Goal: Transaction & Acquisition: Purchase product/service

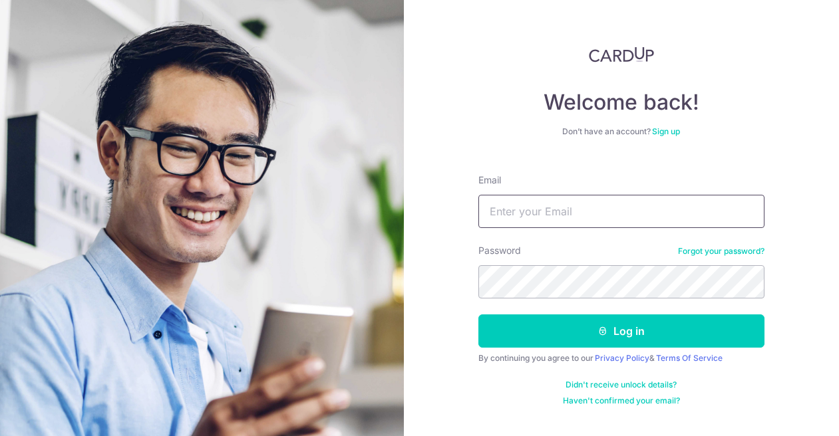
click at [506, 198] on input "Email" at bounding box center [621, 211] width 286 height 33
click at [588, 212] on input "Email" at bounding box center [621, 211] width 286 height 33
type input "katherinewhansen16@gmail.com"
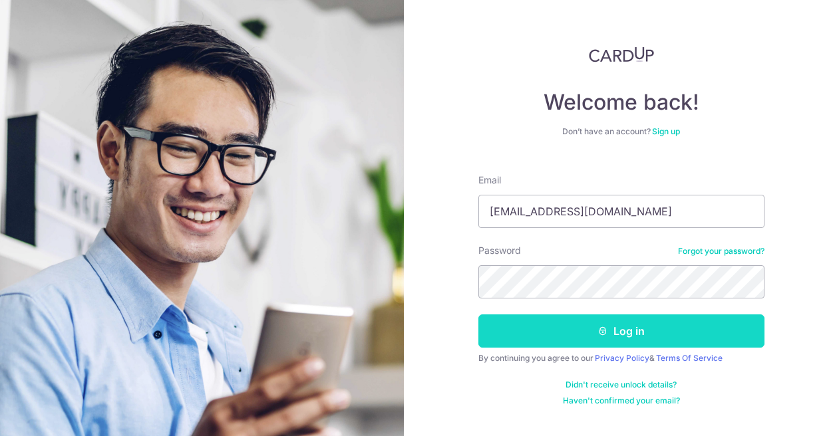
drag, startPoint x: 590, startPoint y: 350, endPoint x: 581, endPoint y: 344, distance: 11.1
click at [581, 344] on form "Email katherinewhansen16@gmail.com Password Forgot your password? Log in By con…" at bounding box center [621, 285] width 286 height 243
click at [581, 342] on button "Log in" at bounding box center [621, 331] width 286 height 33
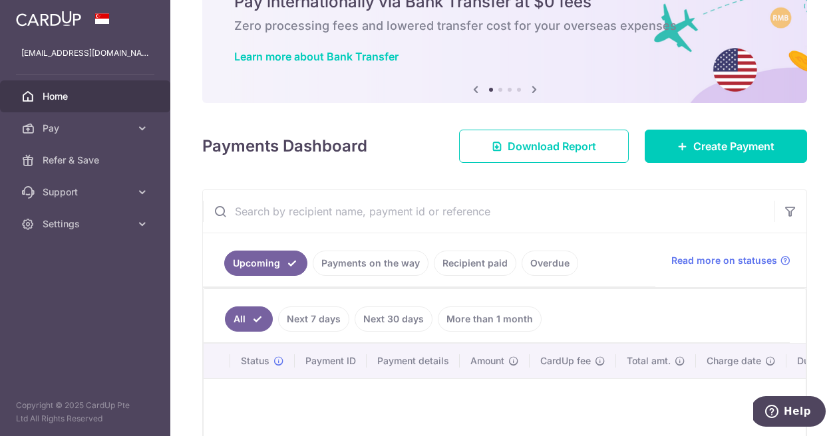
scroll to position [67, 0]
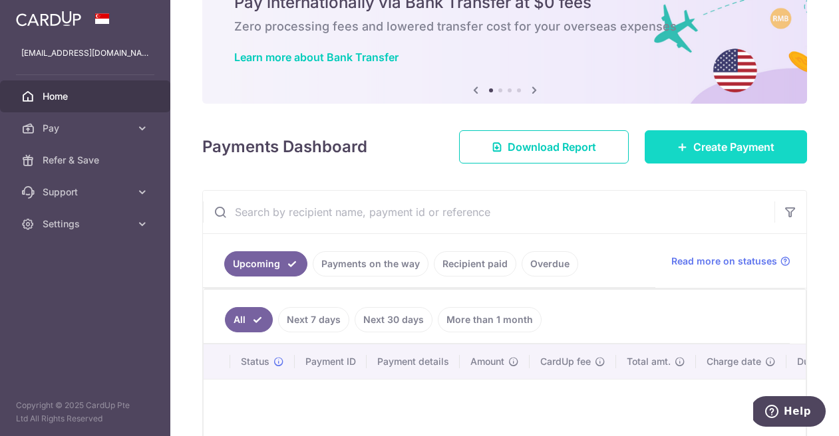
click at [732, 140] on span "Create Payment" at bounding box center [733, 147] width 81 height 16
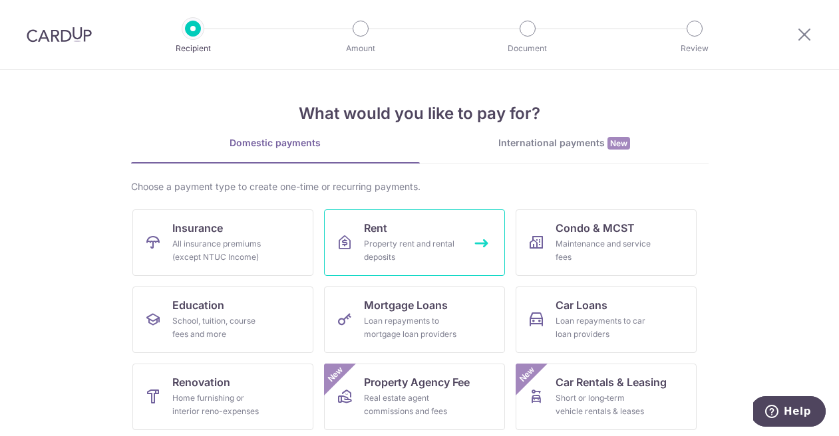
click at [416, 245] on div "Property rent and rental deposits" at bounding box center [412, 250] width 96 height 27
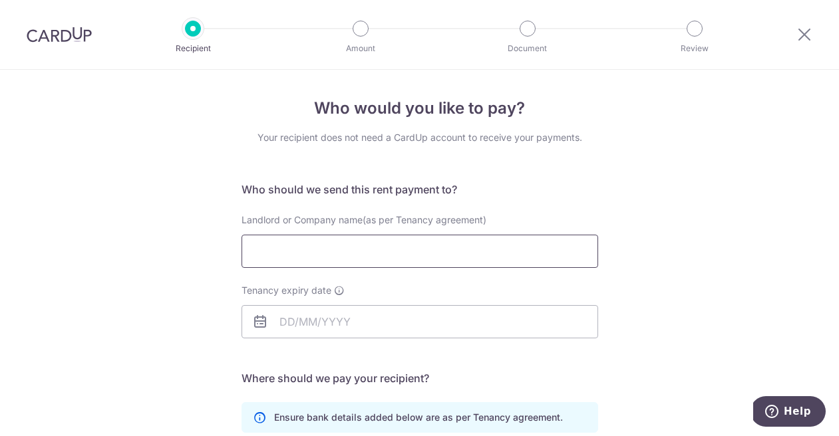
click at [416, 245] on input "Landlord or Company name(as per Tenancy agreement)" at bounding box center [419, 251] width 357 height 33
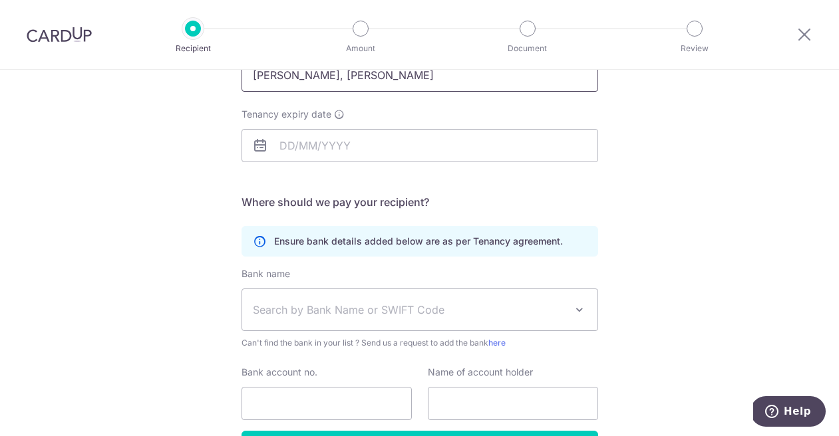
scroll to position [178, 0]
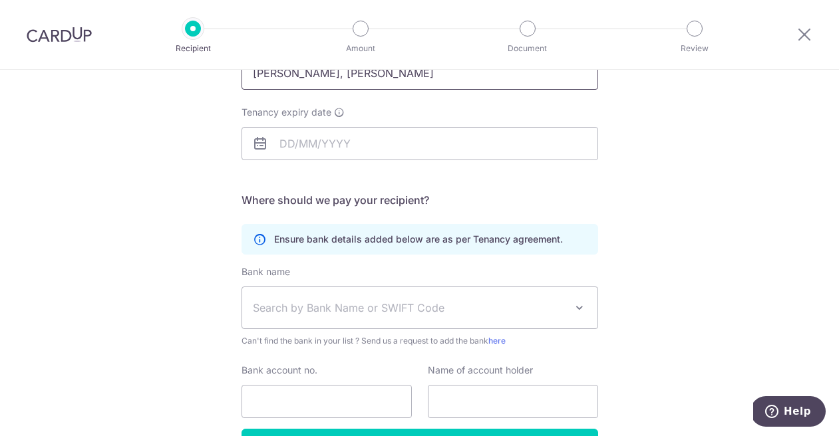
type input "Loh Ying Xian, Benjamin"
click at [254, 142] on icon at bounding box center [260, 144] width 16 height 16
click at [277, 145] on input "Tenancy expiry date" at bounding box center [419, 143] width 357 height 33
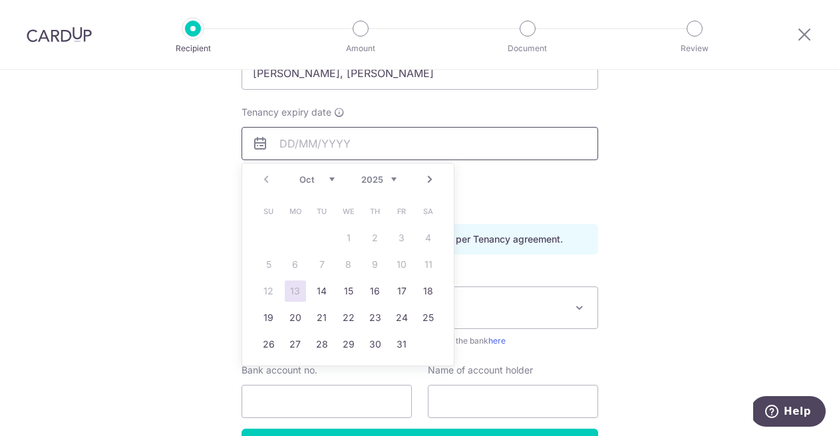
scroll to position [192, 0]
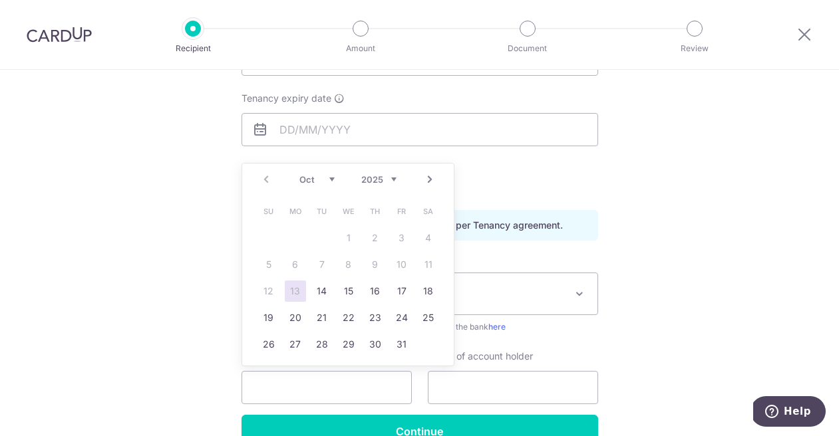
click at [402, 180] on div "Prev Next Oct Nov Dec 2025 2026 2027 2028 2029 2030 2031 2032 2033 2034 2035" at bounding box center [348, 180] width 212 height 32
click at [393, 180] on select "2025 2026 2027 2028 2029 2030 2031 2032 2033 2034 2035" at bounding box center [378, 179] width 35 height 11
click at [330, 186] on div "Prev Next Jan Feb Mar Apr May Jun Jul Aug Sep Oct Nov Dec 2025 2026 2027 2028 2…" at bounding box center [348, 180] width 212 height 32
click at [324, 178] on select "Jan Feb Mar Apr May Jun Jul Aug Sep Oct Nov Dec" at bounding box center [316, 179] width 35 height 11
click at [297, 368] on link "31" at bounding box center [295, 371] width 21 height 21
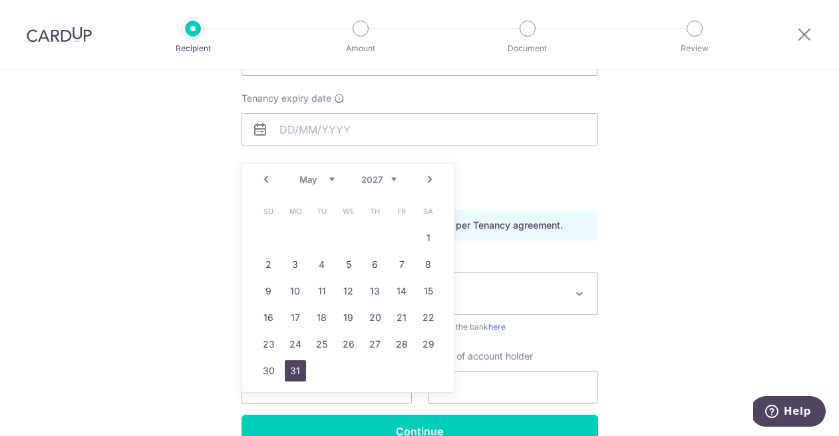
type input "31/05/2027"
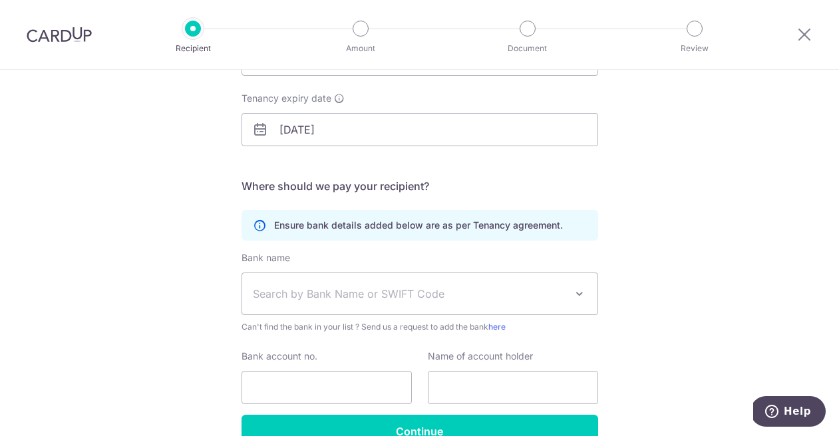
click at [291, 297] on span "Search by Bank Name or SWIFT Code" at bounding box center [409, 294] width 313 height 16
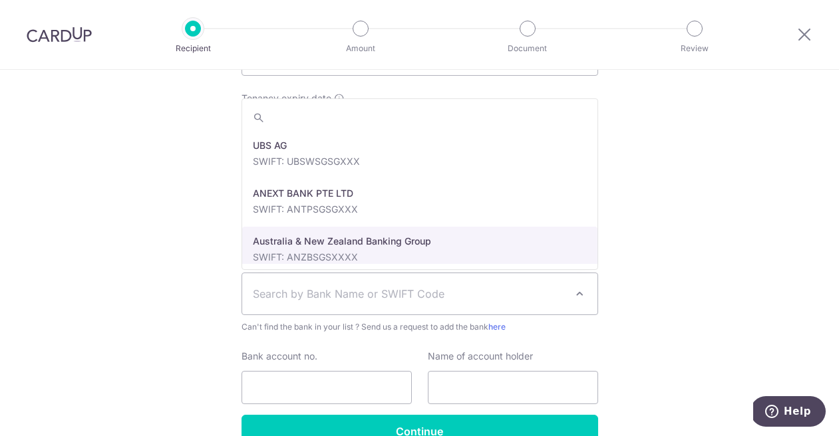
click at [194, 230] on div "Who would you like to pay? Your recipient does not need a CardUp account to rec…" at bounding box center [419, 194] width 839 height 633
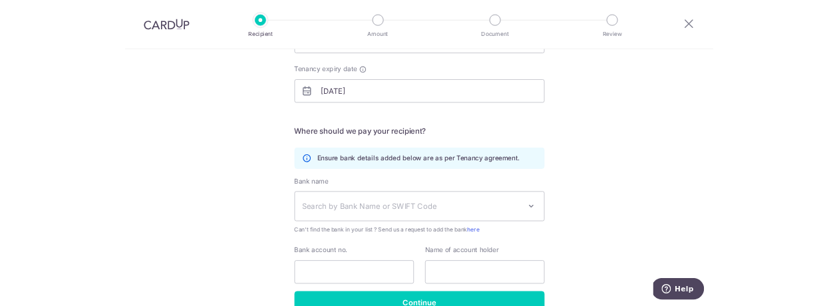
scroll to position [267, 0]
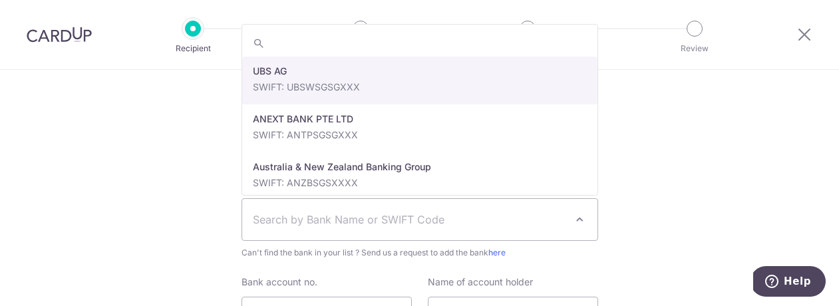
click at [369, 231] on span "Search by Bank Name or SWIFT Code" at bounding box center [419, 219] width 355 height 41
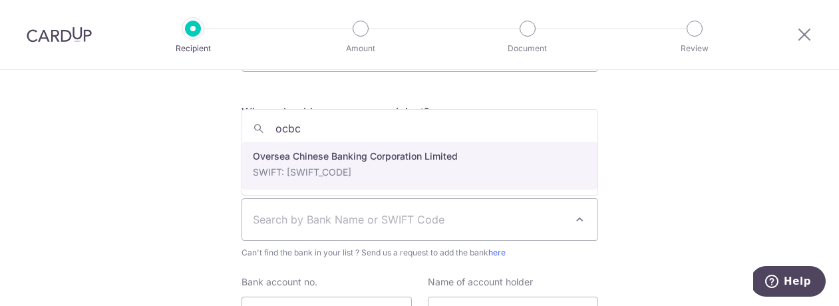
type input "ocbc"
select select "12"
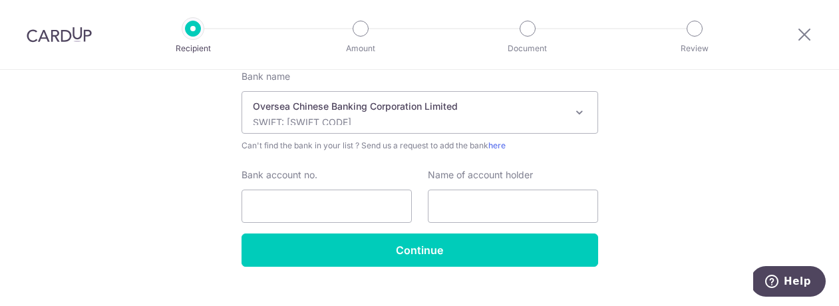
scroll to position [376, 0]
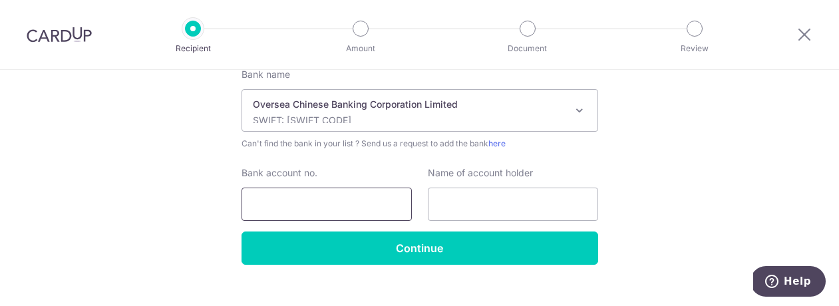
click at [257, 220] on input "Bank account no." at bounding box center [326, 204] width 170 height 33
type input "622-8-122005"
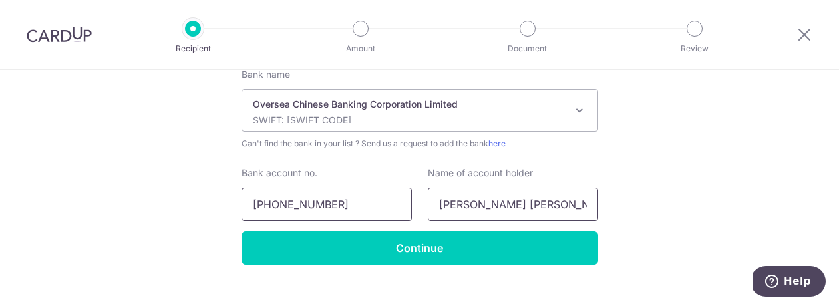
scroll to position [397, 0]
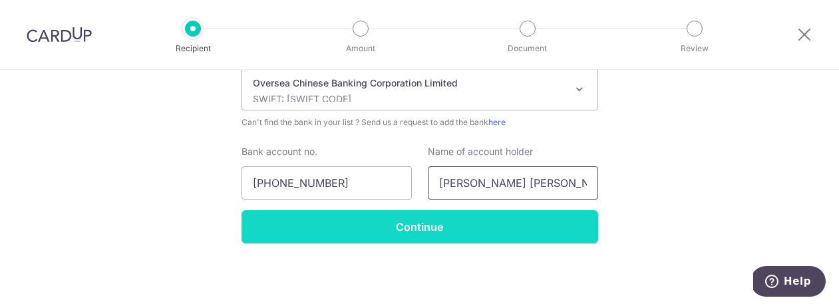
type input "Loh Ying Xian Benjamin"
click at [295, 222] on input "Continue" at bounding box center [419, 226] width 357 height 33
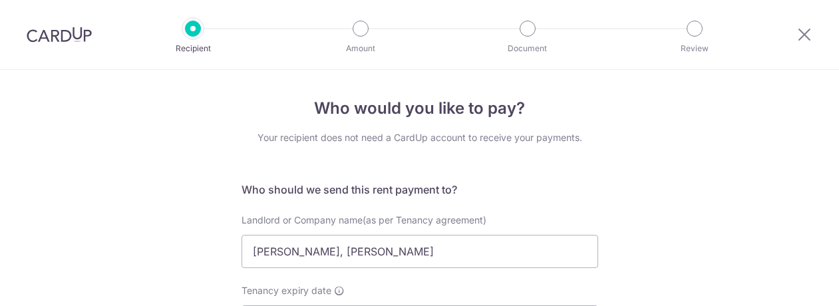
scroll to position [429, 0]
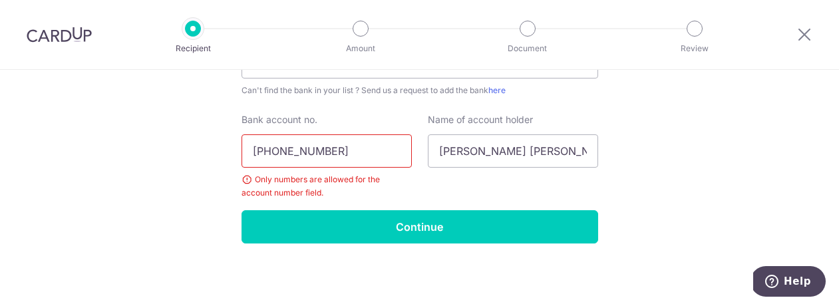
click at [283, 139] on input "622-8-122005" at bounding box center [326, 150] width 170 height 33
click at [285, 146] on input "622-8-122005" at bounding box center [326, 150] width 170 height 33
type input "6228122005"
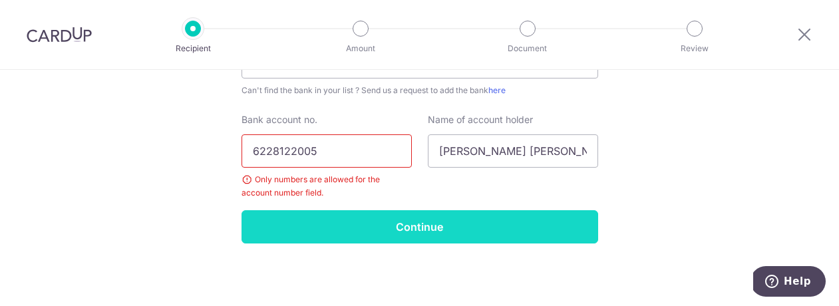
click at [349, 232] on input "Continue" at bounding box center [419, 226] width 357 height 33
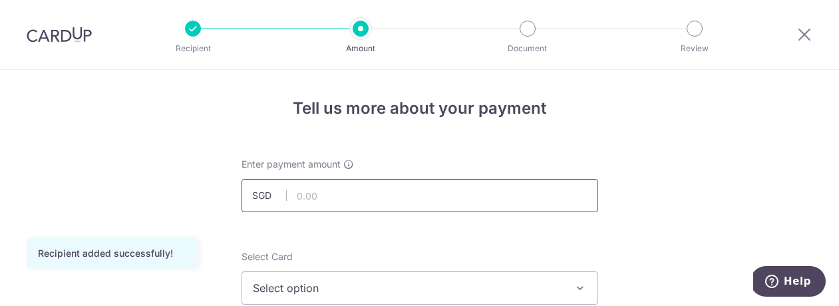
click at [299, 192] on input "text" at bounding box center [419, 195] width 357 height 33
type input "5,200.00"
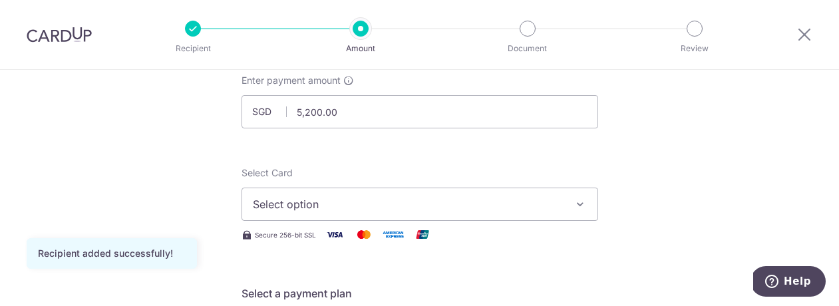
scroll to position [84, 0]
click at [280, 197] on span "Select option" at bounding box center [408, 204] width 310 height 16
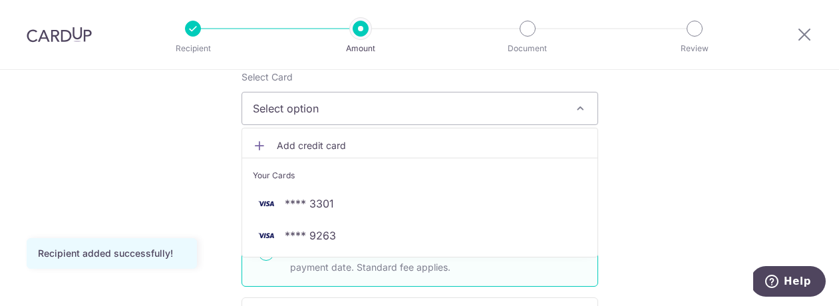
scroll to position [188, 0]
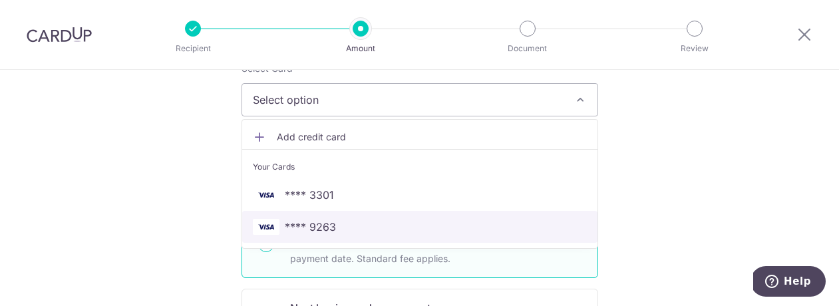
click at [284, 227] on span "**** 9263" at bounding box center [420, 227] width 334 height 16
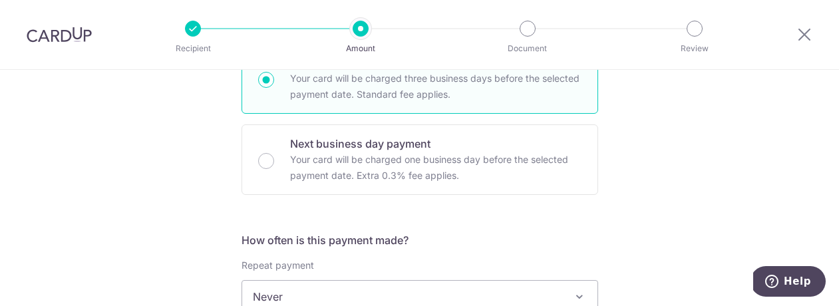
scroll to position [414, 0]
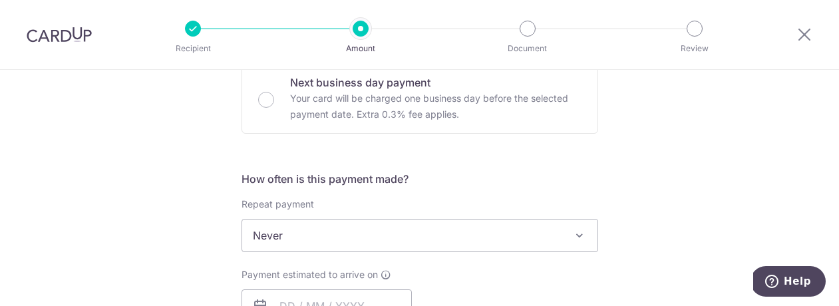
click at [276, 214] on div "Repeat payment Never Every week Every month Every quarter Every half a year Nev…" at bounding box center [419, 225] width 357 height 55
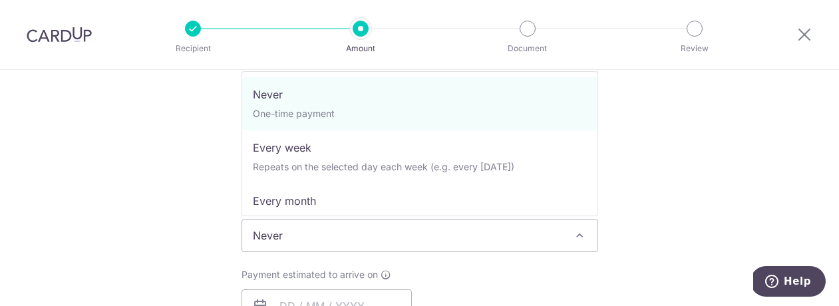
click at [276, 228] on span "Never" at bounding box center [419, 236] width 355 height 32
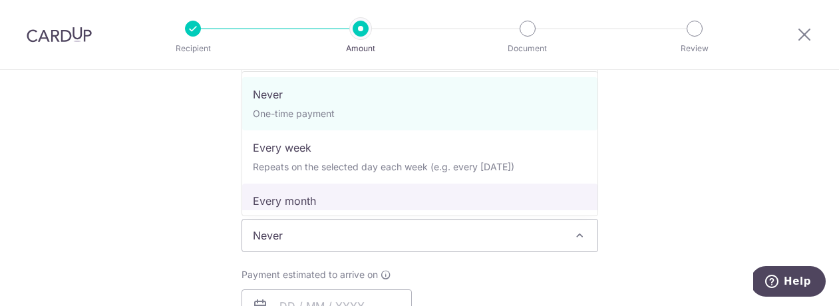
select select "3"
type input "31/05/2027"
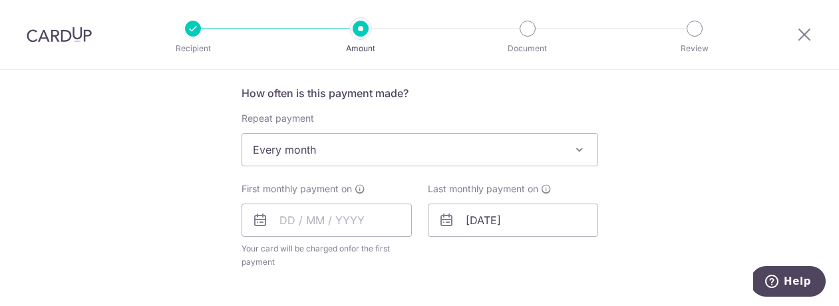
scroll to position [505, 0]
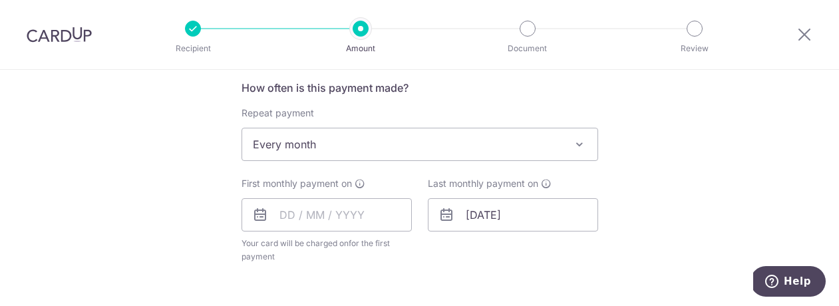
click at [257, 216] on icon at bounding box center [260, 215] width 16 height 16
click at [297, 214] on input "text" at bounding box center [326, 214] width 170 height 33
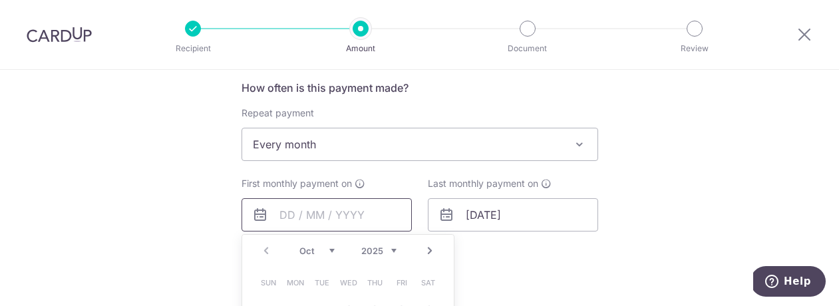
click at [297, 214] on input "text" at bounding box center [326, 214] width 170 height 33
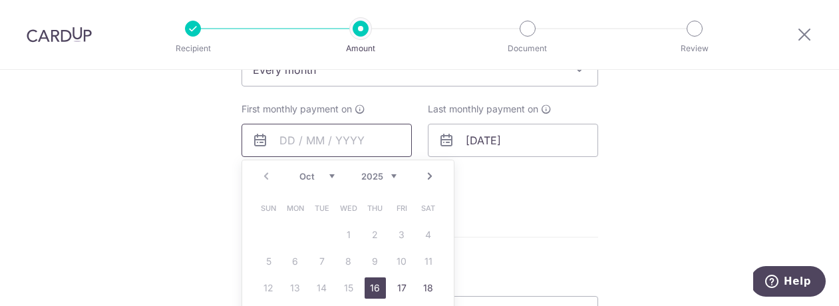
scroll to position [583, 0]
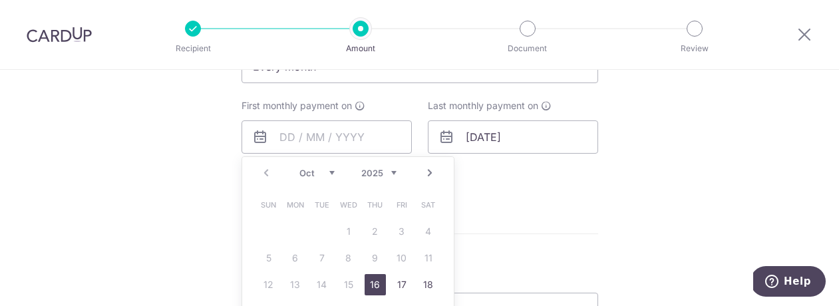
click at [430, 172] on link "Next" at bounding box center [430, 173] width 16 height 16
click at [429, 240] on link "1" at bounding box center [428, 231] width 21 height 21
type input "[DATE]"
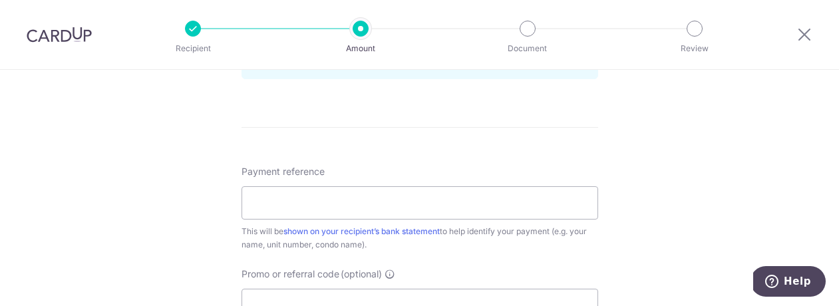
scroll to position [746, 0]
click at [266, 201] on input "Payment reference" at bounding box center [419, 200] width 357 height 33
click at [252, 205] on input "02-55 UE Square" at bounding box center [419, 200] width 357 height 33
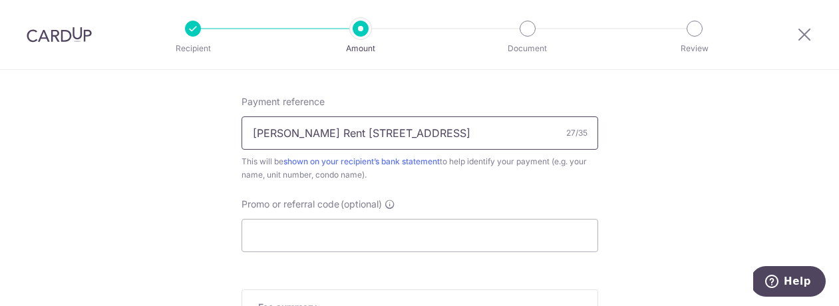
scroll to position [820, 0]
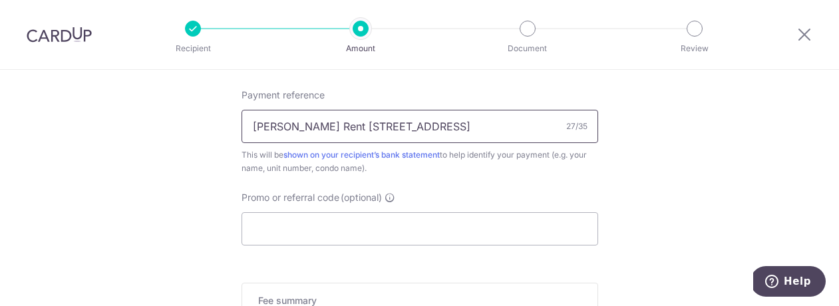
type input "[PERSON_NAME] Rent [STREET_ADDRESS]"
click at [444, 222] on input "Promo or referral code (optional)" at bounding box center [419, 228] width 357 height 33
paste input "SAVERENT179"
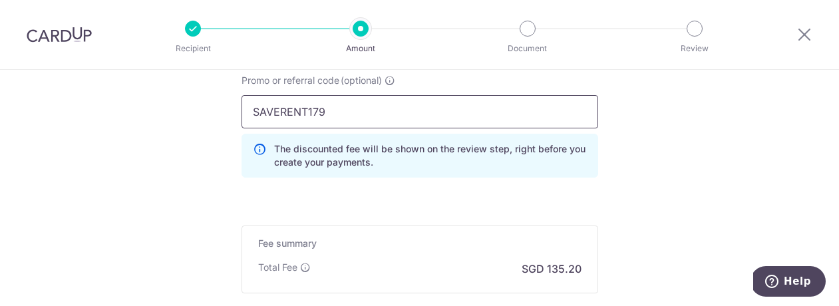
scroll to position [943, 0]
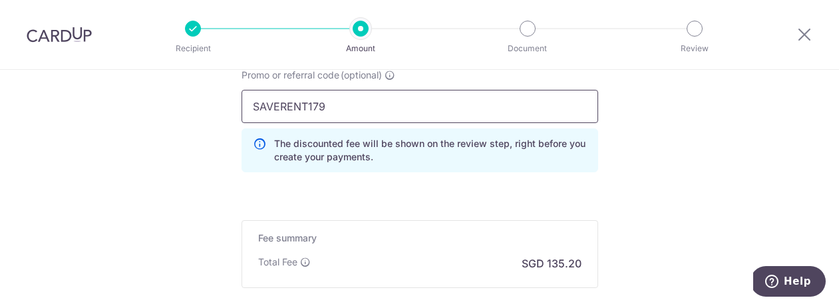
type input "SAVERENT179"
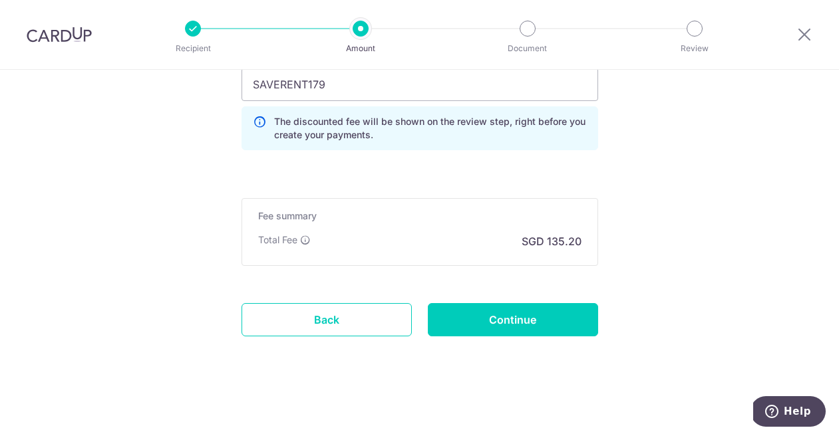
scroll to position [965, 0]
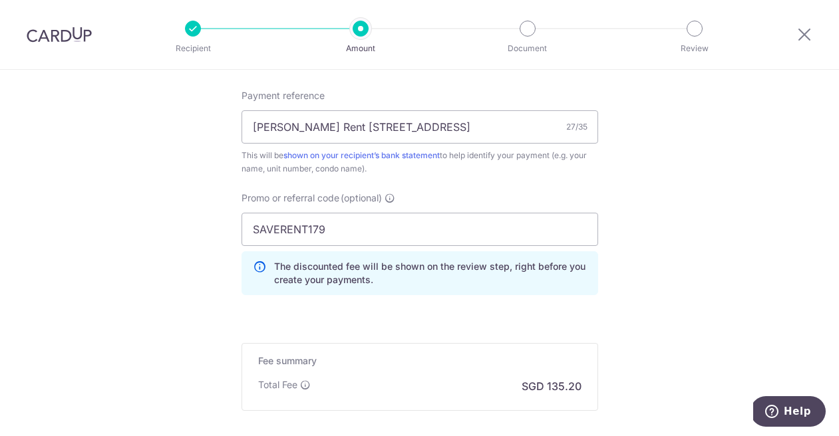
scroll to position [823, 0]
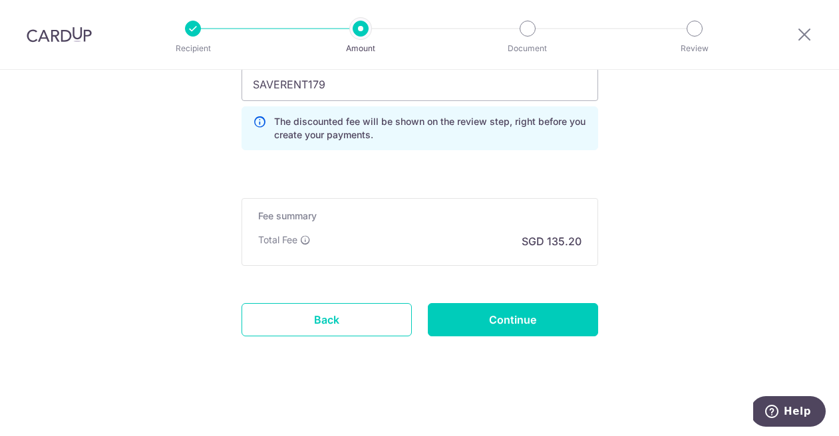
scroll to position [963, 0]
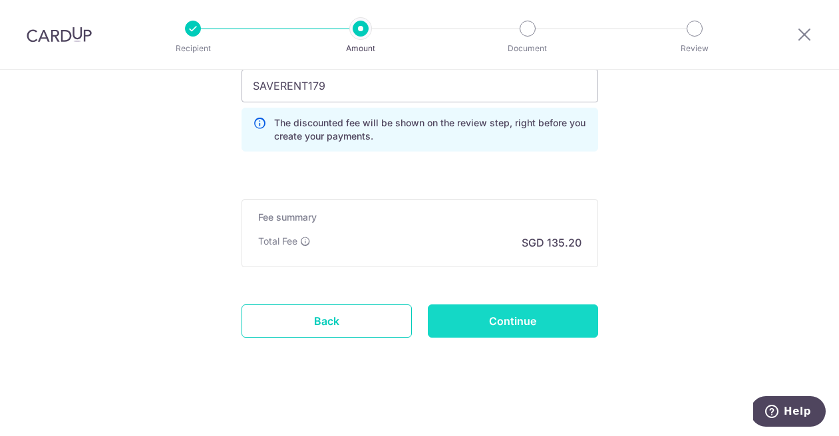
click at [570, 305] on input "Continue" at bounding box center [513, 321] width 170 height 33
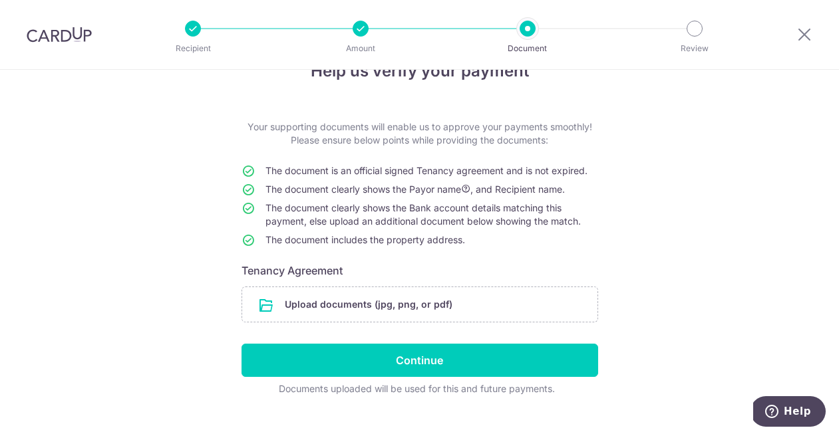
scroll to position [39, 0]
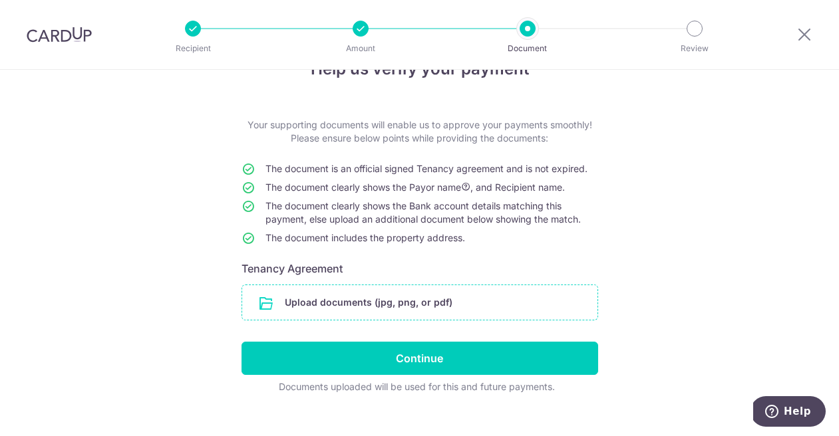
click at [345, 303] on input "file" at bounding box center [419, 302] width 355 height 35
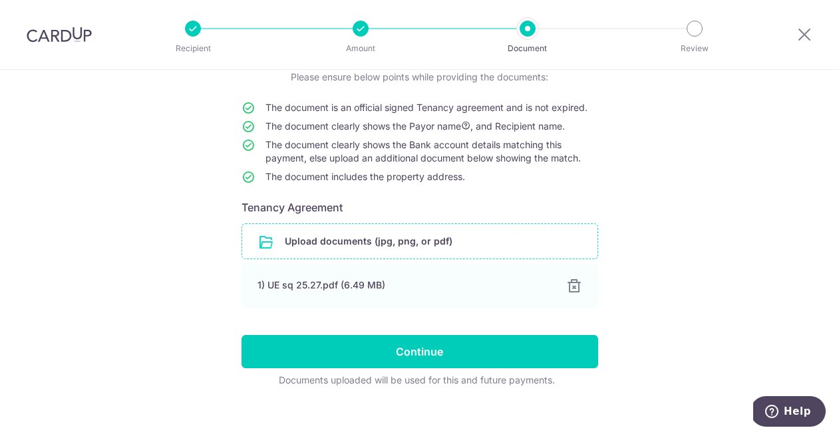
scroll to position [102, 0]
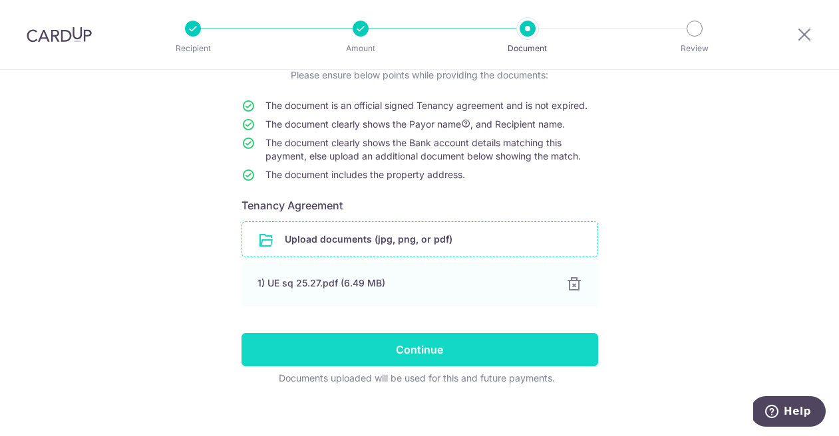
click at [517, 355] on input "Continue" at bounding box center [419, 349] width 357 height 33
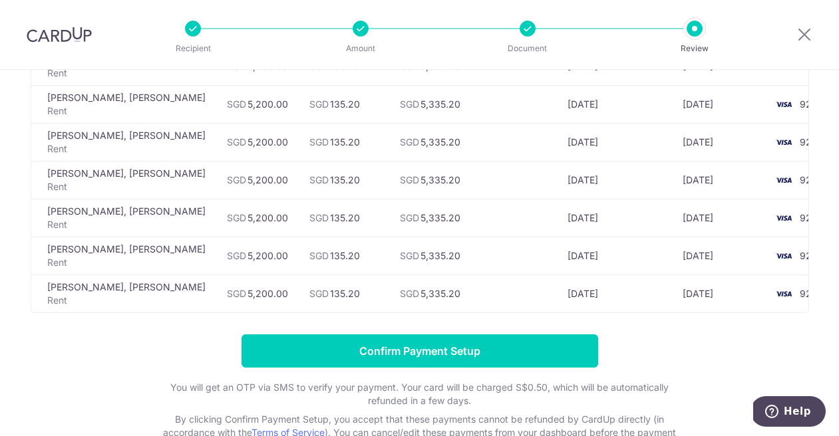
scroll to position [615, 0]
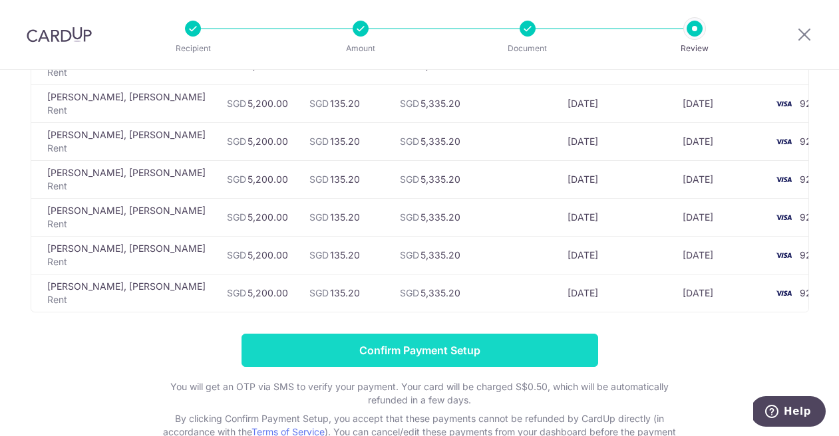
click at [345, 362] on input "Confirm Payment Setup" at bounding box center [419, 350] width 357 height 33
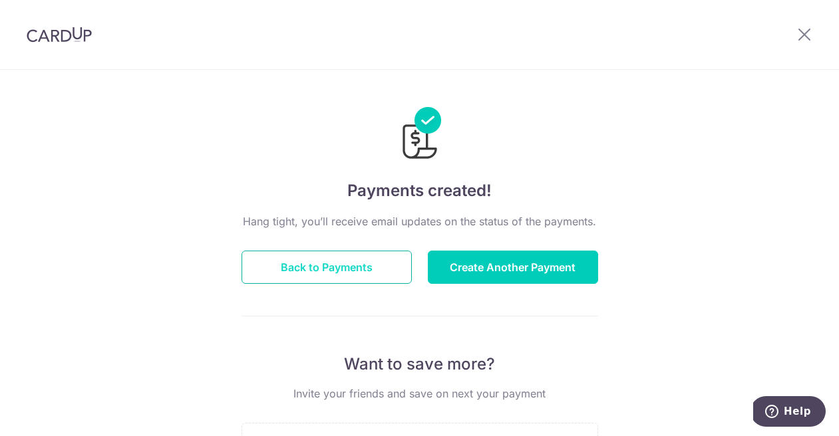
click at [288, 267] on button "Back to Payments" at bounding box center [326, 267] width 170 height 33
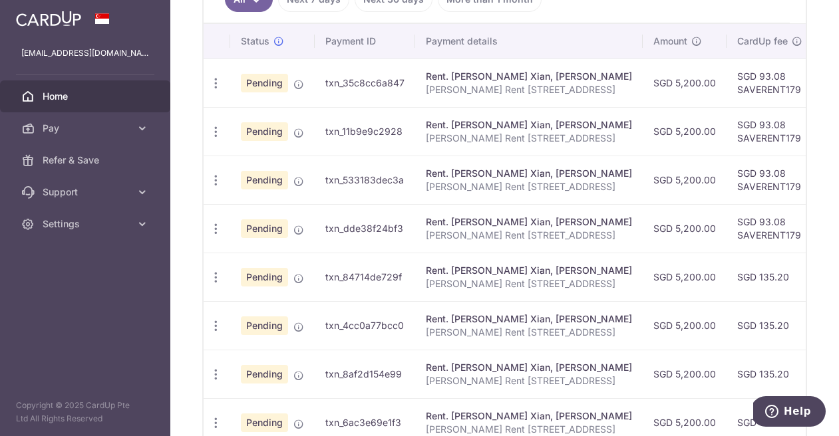
scroll to position [392, 0]
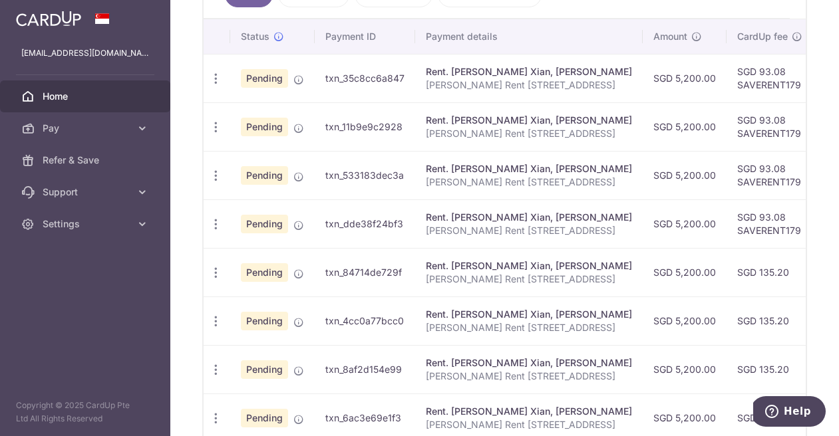
click at [200, 267] on div "× Pause Schedule Pause all future payments in this series Pause just this one p…" at bounding box center [504, 218] width 669 height 436
click at [216, 278] on icon "button" at bounding box center [216, 273] width 14 height 14
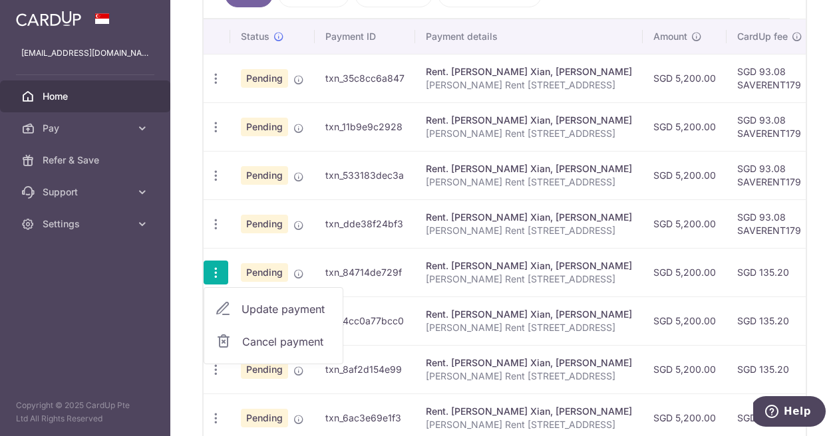
click at [189, 280] on div "× Pause Schedule Pause all future payments in this series Pause just this one p…" at bounding box center [504, 218] width 669 height 436
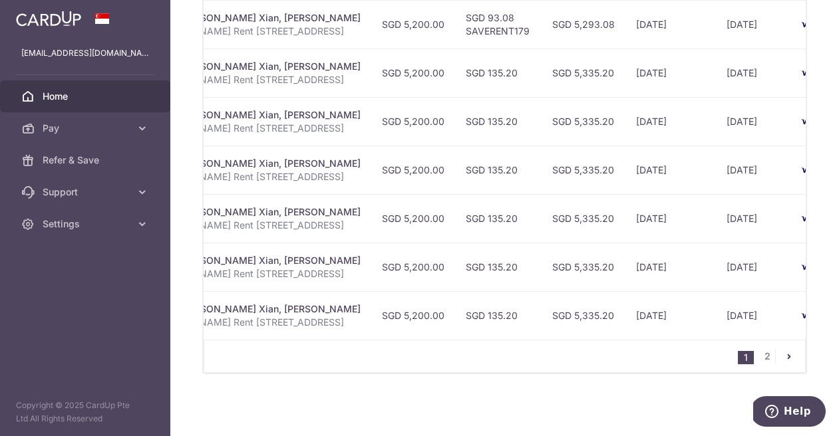
scroll to position [0, 279]
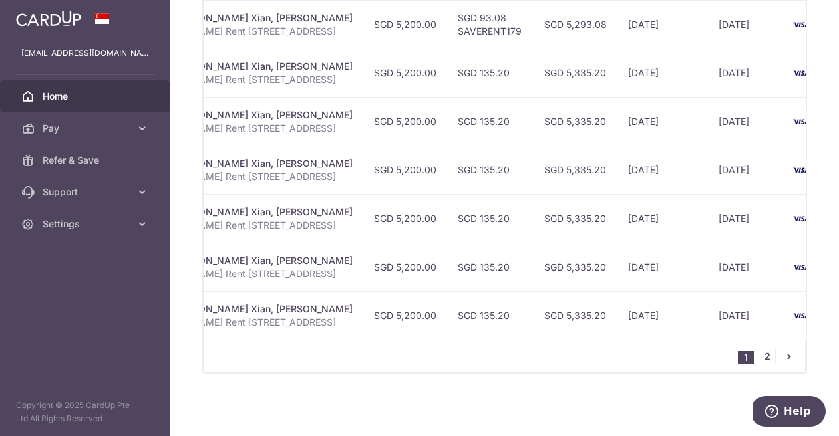
click at [764, 358] on link "2" at bounding box center [767, 357] width 16 height 16
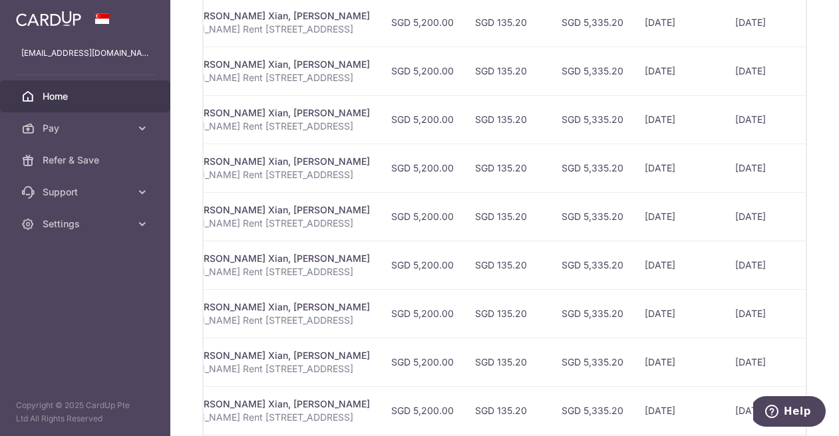
scroll to position [543, 0]
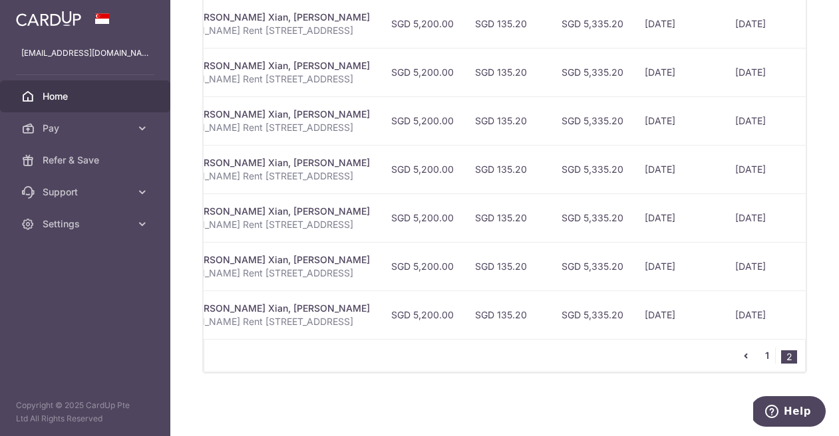
click at [768, 359] on link "1" at bounding box center [767, 356] width 16 height 16
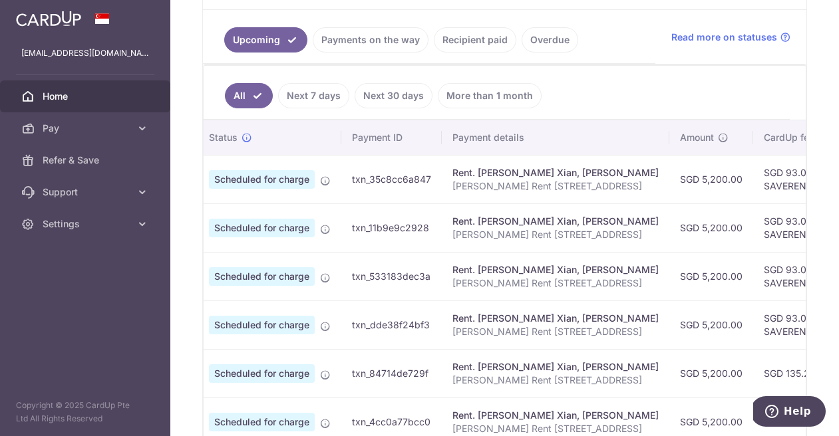
scroll to position [0, 0]
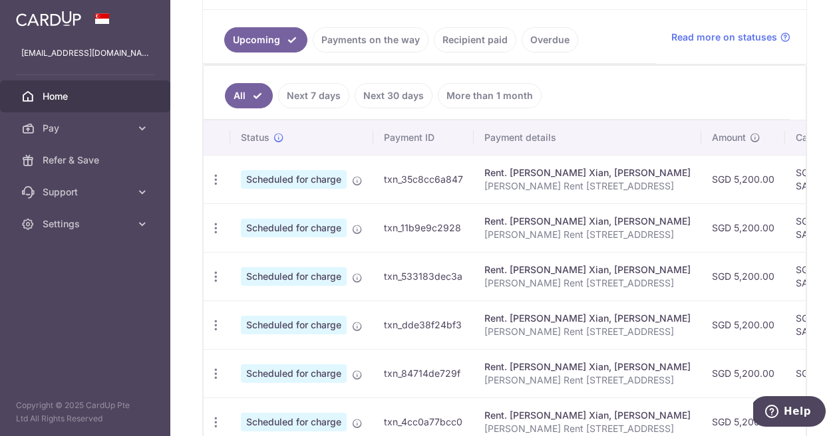
click at [372, 94] on link "Next 30 days" at bounding box center [394, 95] width 78 height 25
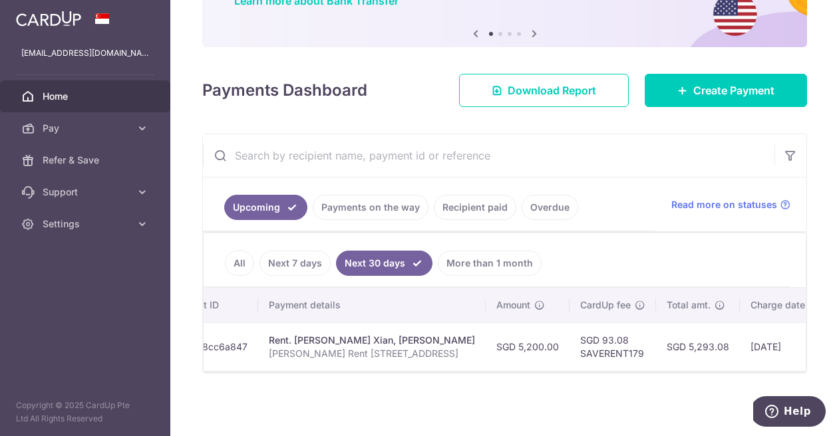
scroll to position [0, 229]
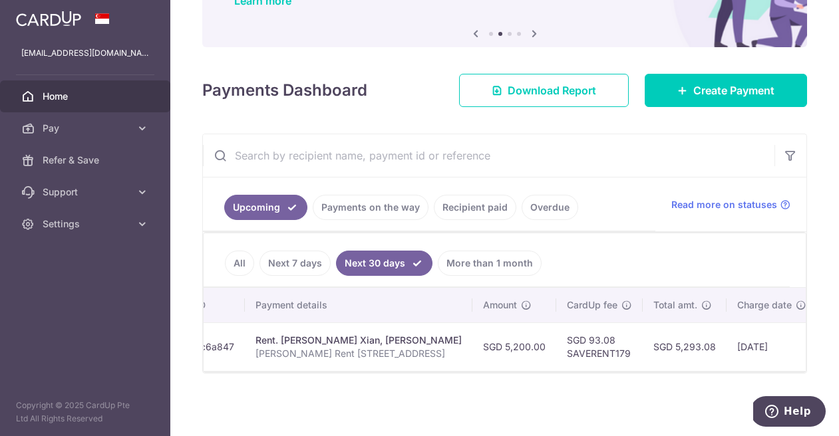
click at [233, 265] on link "All" at bounding box center [239, 263] width 29 height 25
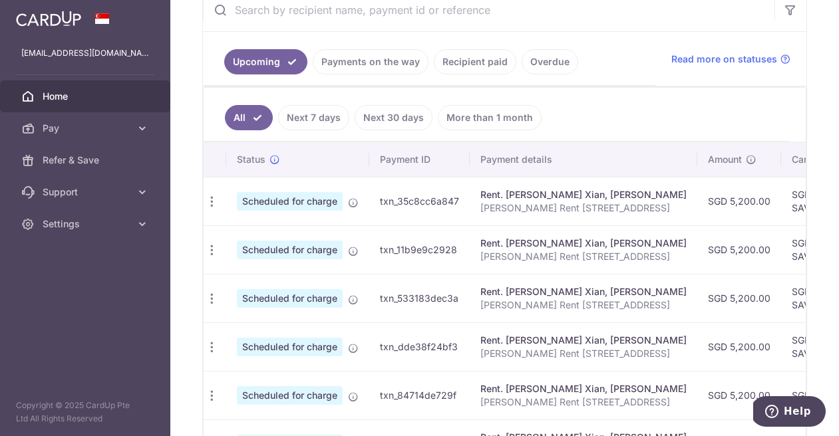
scroll to position [0, 0]
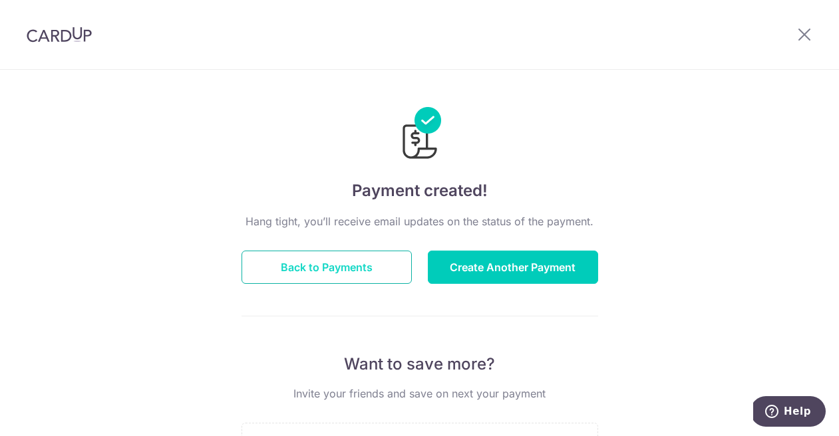
click at [384, 275] on button "Back to Payments" at bounding box center [326, 267] width 170 height 33
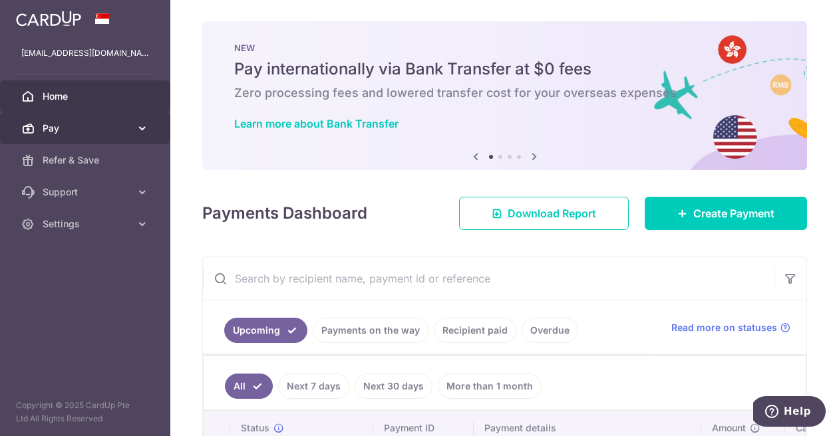
click at [76, 127] on span "Pay" at bounding box center [87, 128] width 88 height 13
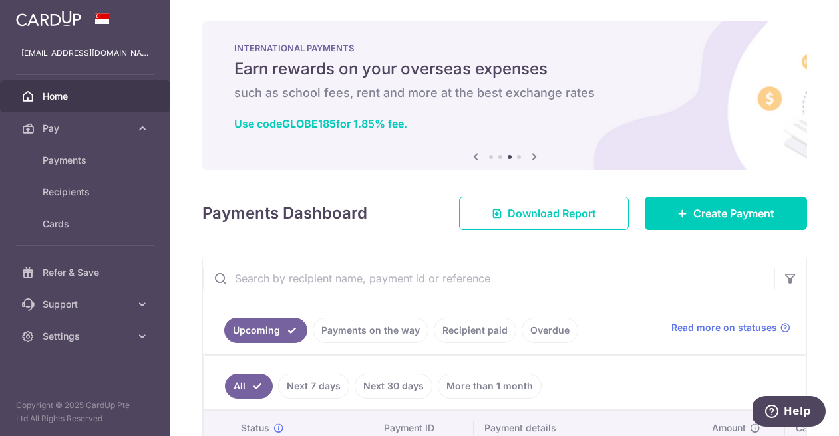
click at [535, 158] on icon at bounding box center [534, 156] width 16 height 17
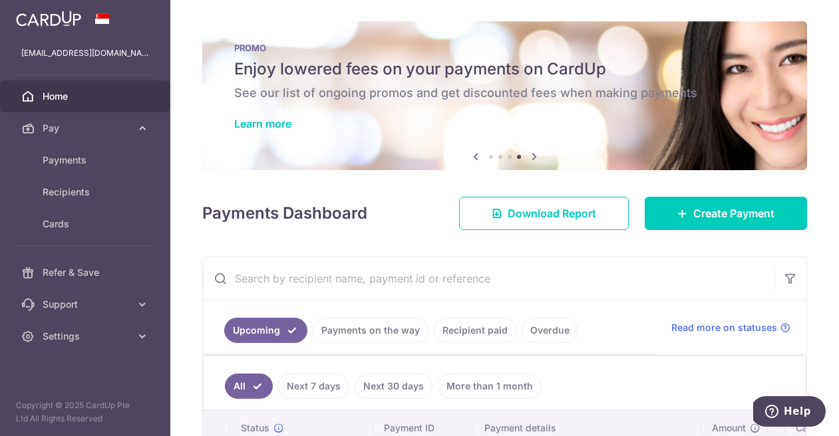
click at [535, 158] on icon at bounding box center [534, 156] width 16 height 17
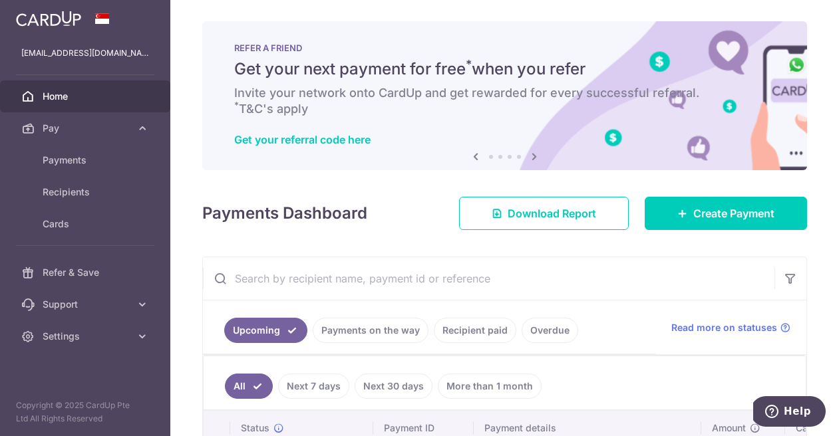
click at [535, 160] on icon at bounding box center [534, 156] width 16 height 17
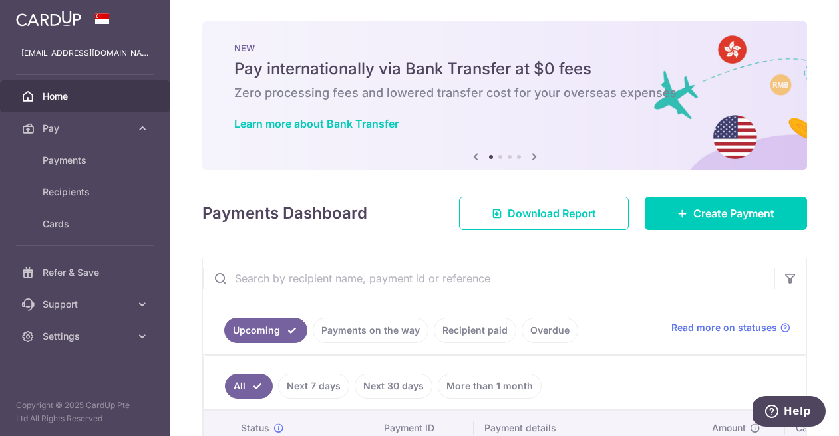
click at [535, 160] on icon at bounding box center [534, 156] width 16 height 17
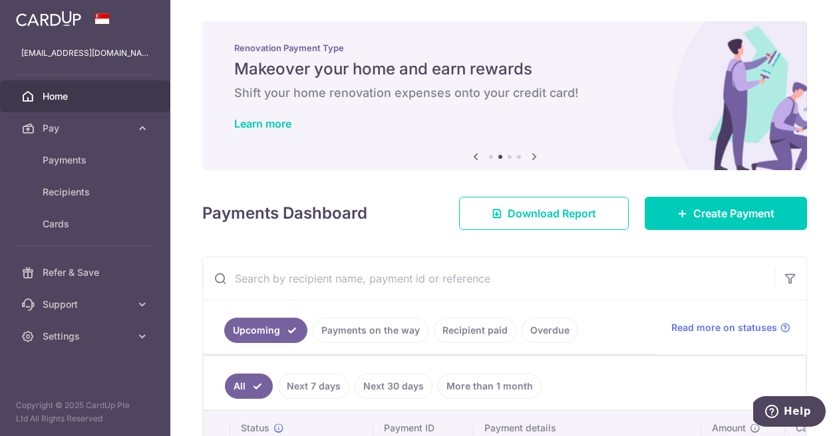
click at [535, 160] on icon at bounding box center [534, 156] width 16 height 17
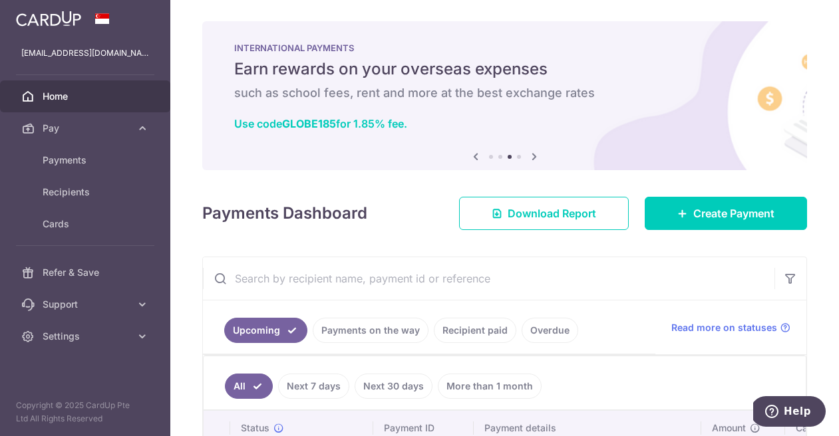
click at [535, 160] on icon at bounding box center [534, 156] width 16 height 17
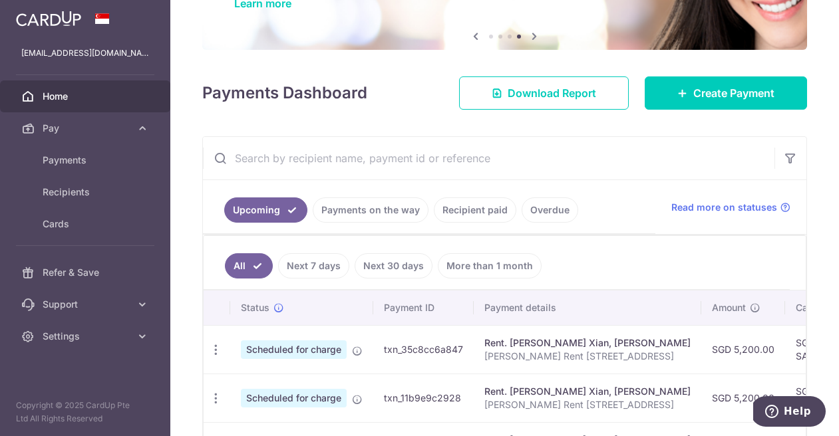
scroll to position [139, 0]
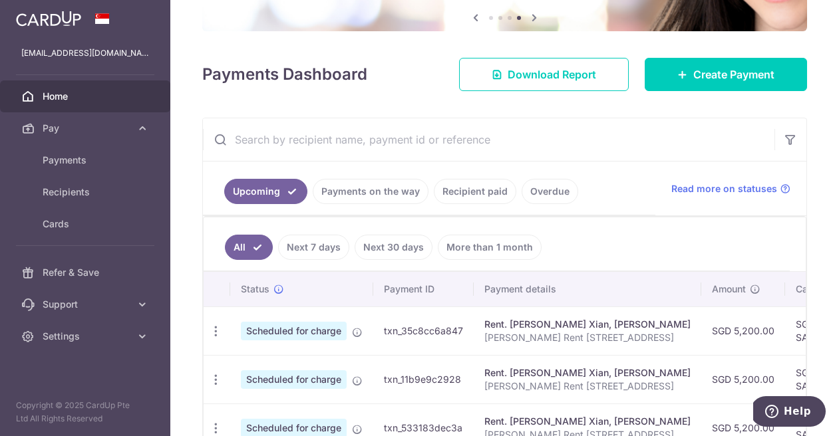
click at [486, 190] on link "Recipient paid" at bounding box center [475, 191] width 82 height 25
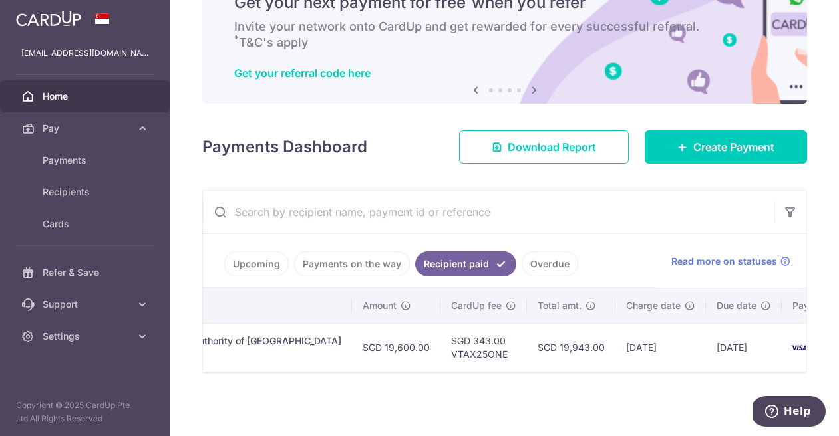
scroll to position [0, 403]
